Goal: Task Accomplishment & Management: Complete application form

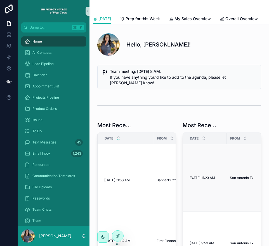
scroll to position [135, 0]
click at [63, 196] on div "Passwords" at bounding box center [54, 198] width 58 height 9
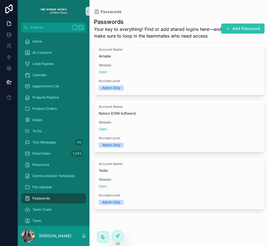
click at [247, 27] on button "Add Password" at bounding box center [243, 29] width 43 height 10
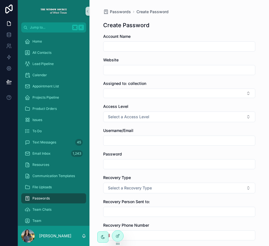
click at [197, 42] on div "scrollable content" at bounding box center [179, 46] width 152 height 10
click at [199, 45] on input "scrollable content" at bounding box center [180, 47] width 152 height 8
type input "**********"
paste input "**********"
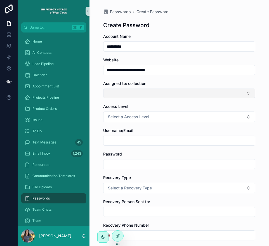
type input "**********"
click at [158, 89] on button "Select Button" at bounding box center [179, 94] width 152 height 10
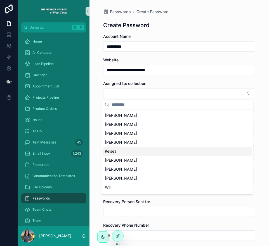
click at [138, 153] on div "Kelsea" at bounding box center [178, 151] width 150 height 9
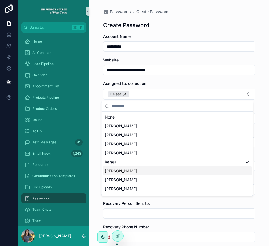
click at [145, 174] on div "[PERSON_NAME]" at bounding box center [178, 170] width 150 height 9
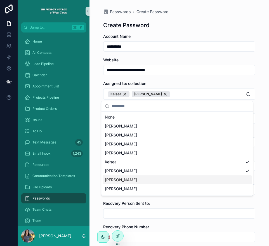
click at [145, 180] on div "[PERSON_NAME]" at bounding box center [178, 179] width 150 height 9
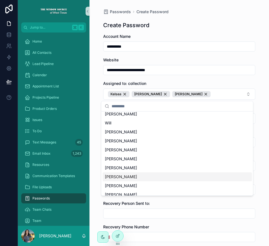
scroll to position [89, 0]
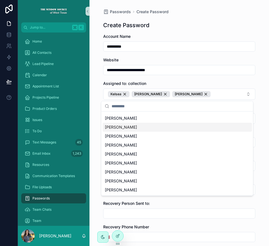
click at [127, 129] on div "[PERSON_NAME]" at bounding box center [178, 127] width 150 height 9
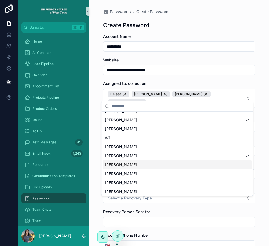
scroll to position [60, 0]
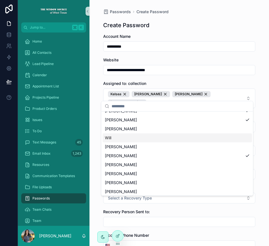
click at [137, 140] on div "Will" at bounding box center [178, 137] width 150 height 9
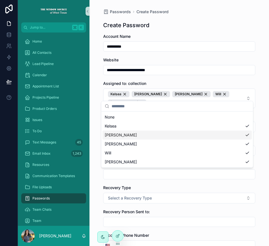
click at [172, 82] on div "Assigned to: collection" at bounding box center [179, 84] width 152 height 6
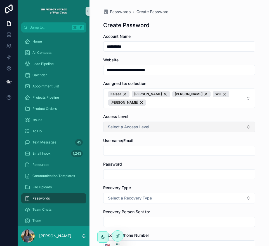
click at [203, 122] on button "Select a Access Level" at bounding box center [179, 127] width 152 height 11
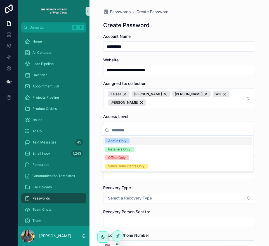
click at [128, 140] on span "Admin Only" at bounding box center [117, 140] width 25 height 5
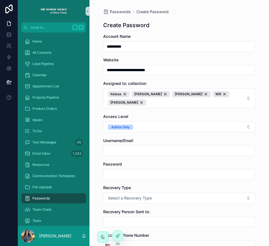
click at [144, 147] on input "scrollable content" at bounding box center [180, 151] width 152 height 8
type input "**********"
type input "*"
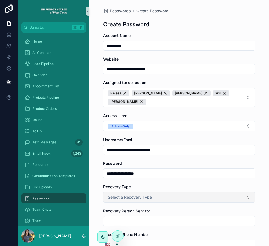
scroll to position [1, 0]
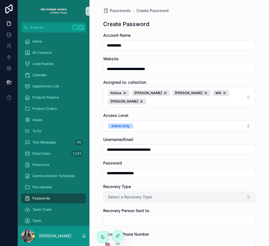
type input "**********"
click at [175, 192] on button "Select a Recovery Type" at bounding box center [179, 197] width 152 height 11
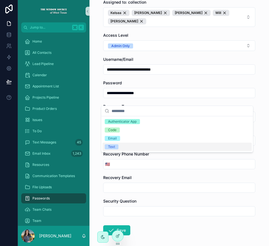
scroll to position [98, 0]
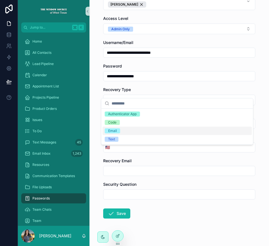
drag, startPoint x: 205, startPoint y: 209, endPoint x: 199, endPoint y: 198, distance: 12.1
click at [205, 208] on form "**********" at bounding box center [179, 95] width 152 height 319
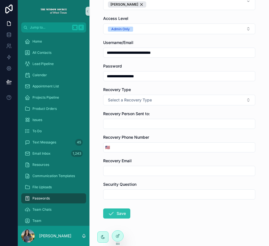
click at [115, 208] on button "Save" at bounding box center [116, 213] width 27 height 10
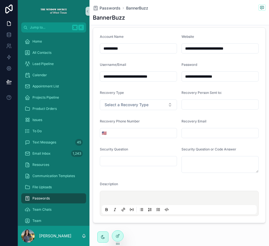
scroll to position [7, 0]
click at [192, 199] on p "scrollable content" at bounding box center [180, 199] width 155 height 6
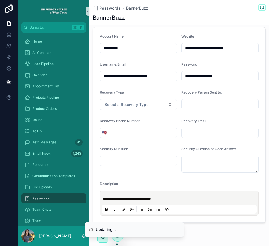
click at [201, 184] on div "Description" at bounding box center [179, 185] width 159 height 7
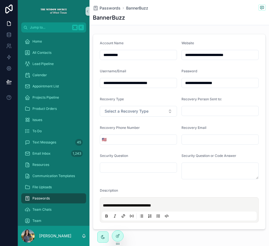
scroll to position [0, 0]
click at [111, 8] on span "Passwords" at bounding box center [110, 8] width 21 height 6
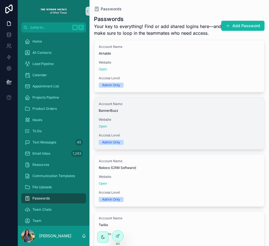
scroll to position [3, 0]
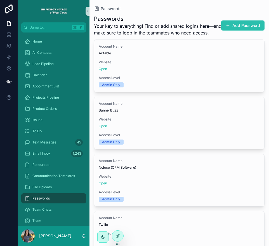
click at [231, 27] on button "Add Password" at bounding box center [243, 25] width 43 height 10
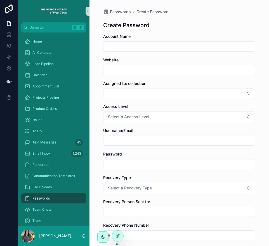
click at [197, 45] on input "scrollable content" at bounding box center [180, 47] width 152 height 8
type input "**********"
paste input "**********"
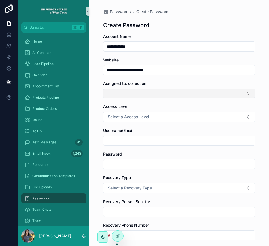
type input "**********"
click at [166, 90] on button "Select Button" at bounding box center [179, 94] width 152 height 10
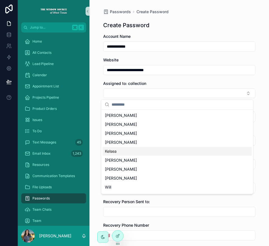
click at [150, 154] on div "Kelsea" at bounding box center [178, 151] width 150 height 9
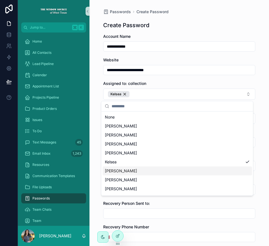
click at [140, 172] on div "[PERSON_NAME]" at bounding box center [178, 170] width 150 height 9
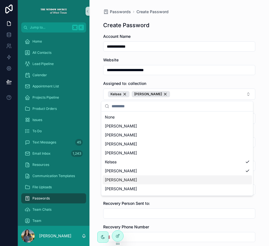
click at [131, 183] on div "[PERSON_NAME]" at bounding box center [178, 179] width 150 height 9
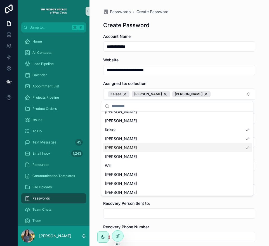
scroll to position [33, 0]
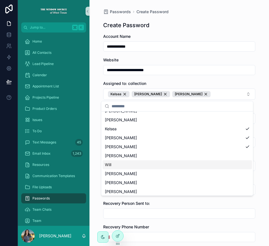
click at [137, 168] on div "Will" at bounding box center [178, 164] width 150 height 9
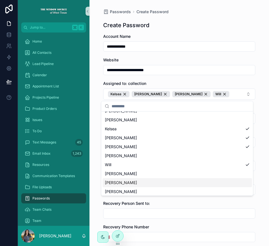
click at [137, 179] on div "[PERSON_NAME]" at bounding box center [178, 182] width 150 height 9
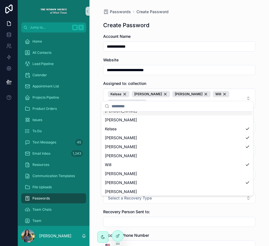
click at [176, 82] on div "Assigned to: collection" at bounding box center [179, 84] width 152 height 6
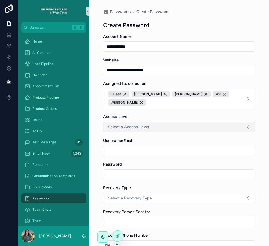
click at [171, 122] on button "Select a Access Level" at bounding box center [179, 127] width 152 height 11
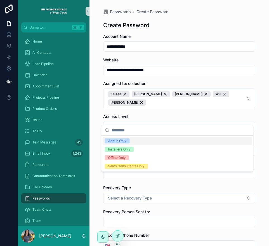
click at [159, 142] on div "Admin Only" at bounding box center [178, 141] width 150 height 8
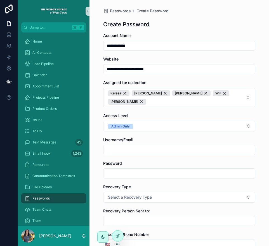
scroll to position [1, 0]
click at [152, 146] on input "scrollable content" at bounding box center [180, 150] width 152 height 8
type input "**********"
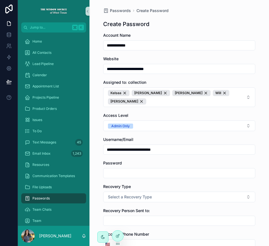
click at [152, 169] on input "scrollable content" at bounding box center [180, 173] width 152 height 8
type input "**********"
click at [157, 184] on div "Recovery Type" at bounding box center [179, 187] width 152 height 6
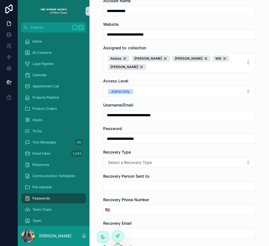
scroll to position [98, 0]
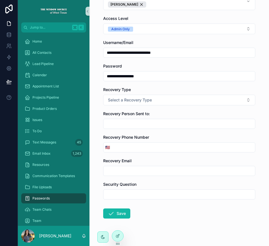
click at [110, 210] on icon "scrollable content" at bounding box center [111, 213] width 7 height 7
